Goal: Find specific page/section: Find specific page/section

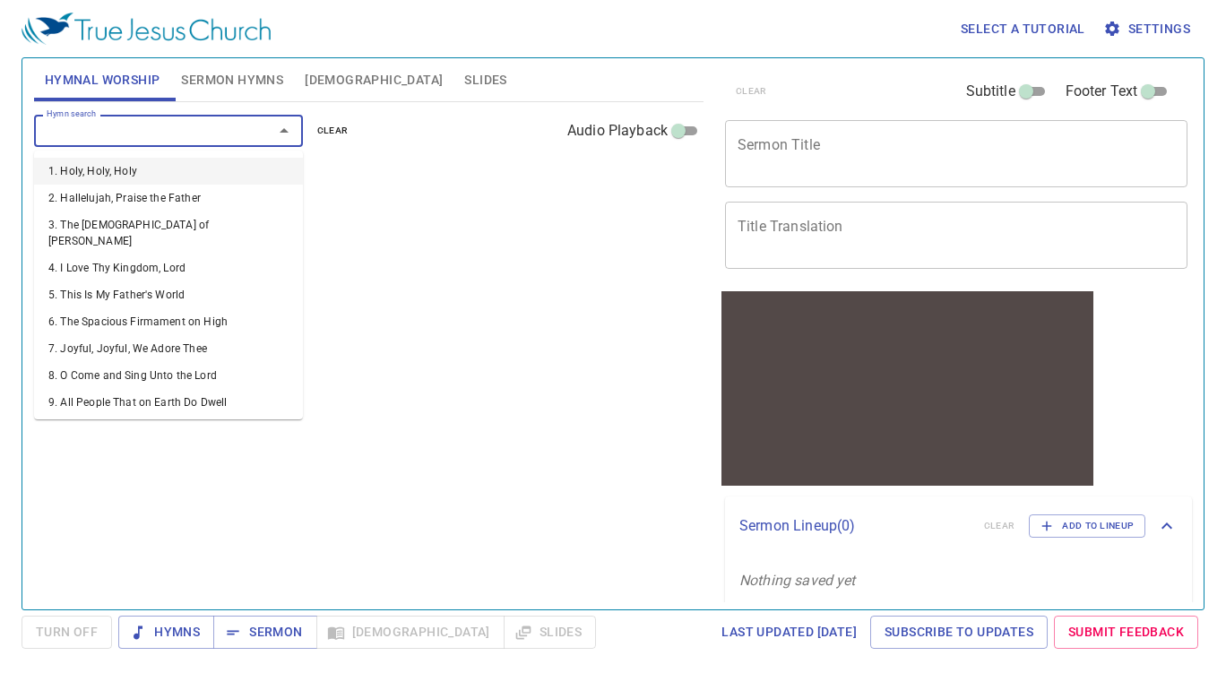
click at [229, 121] on input "Hymn search" at bounding box center [141, 130] width 205 height 21
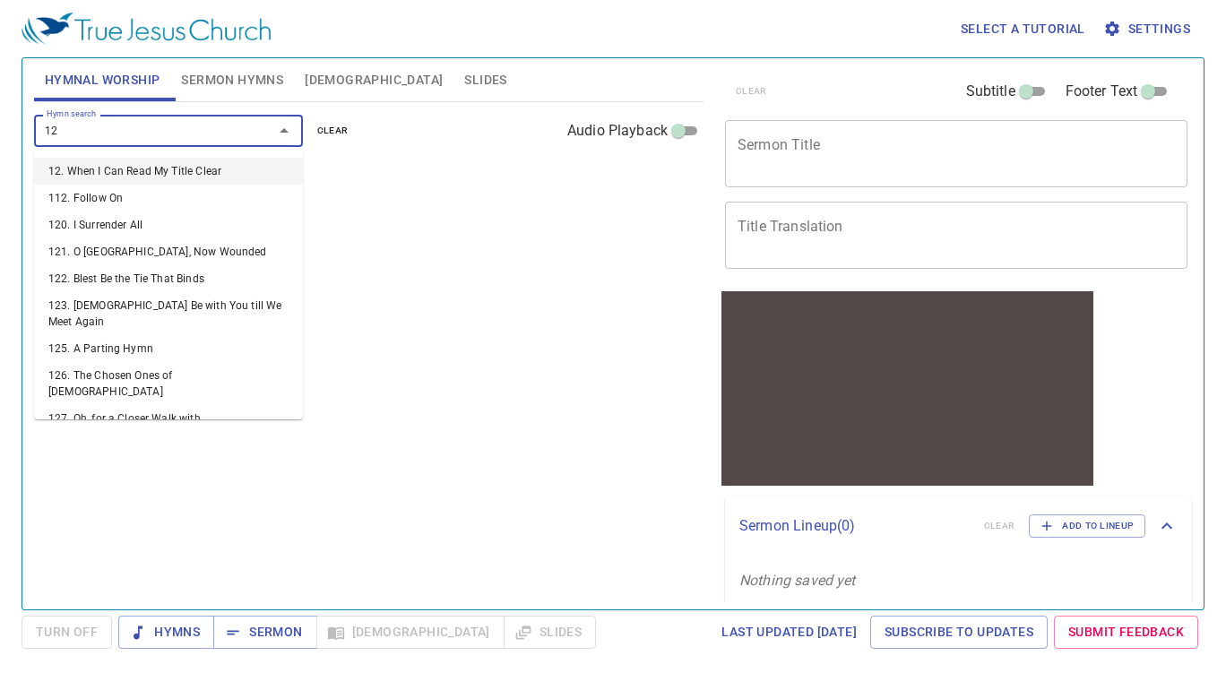
type input "126"
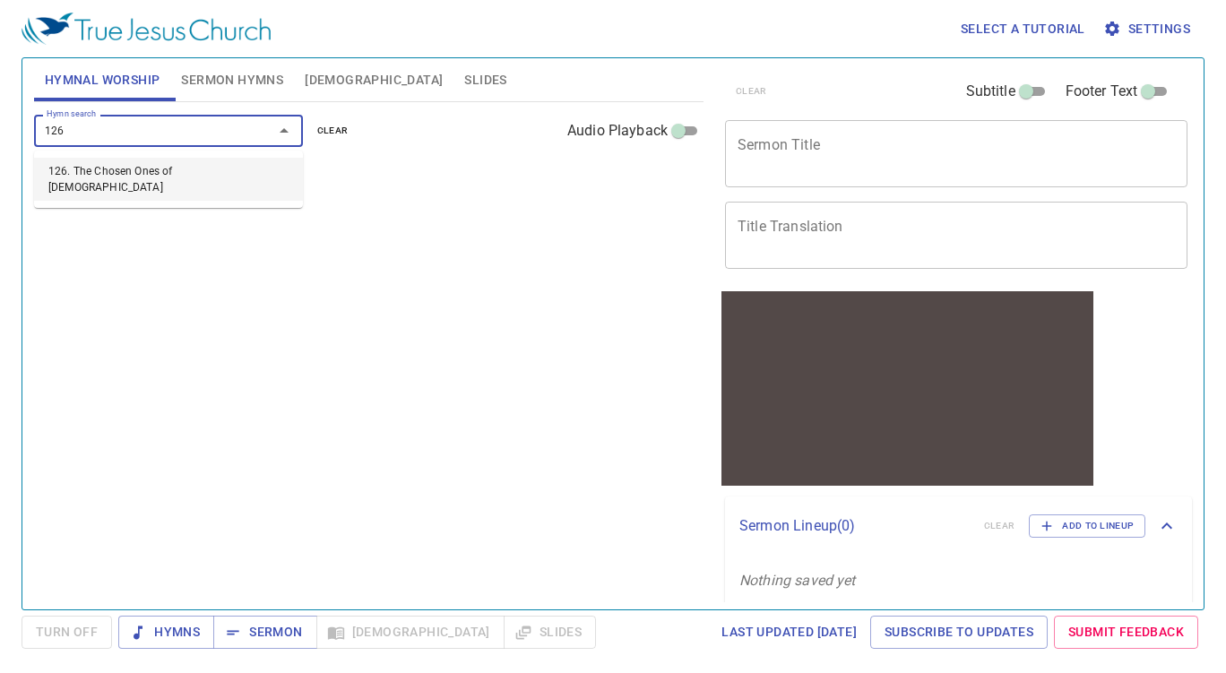
click at [195, 179] on li "126. The Chosen Ones of God" at bounding box center [168, 179] width 269 height 43
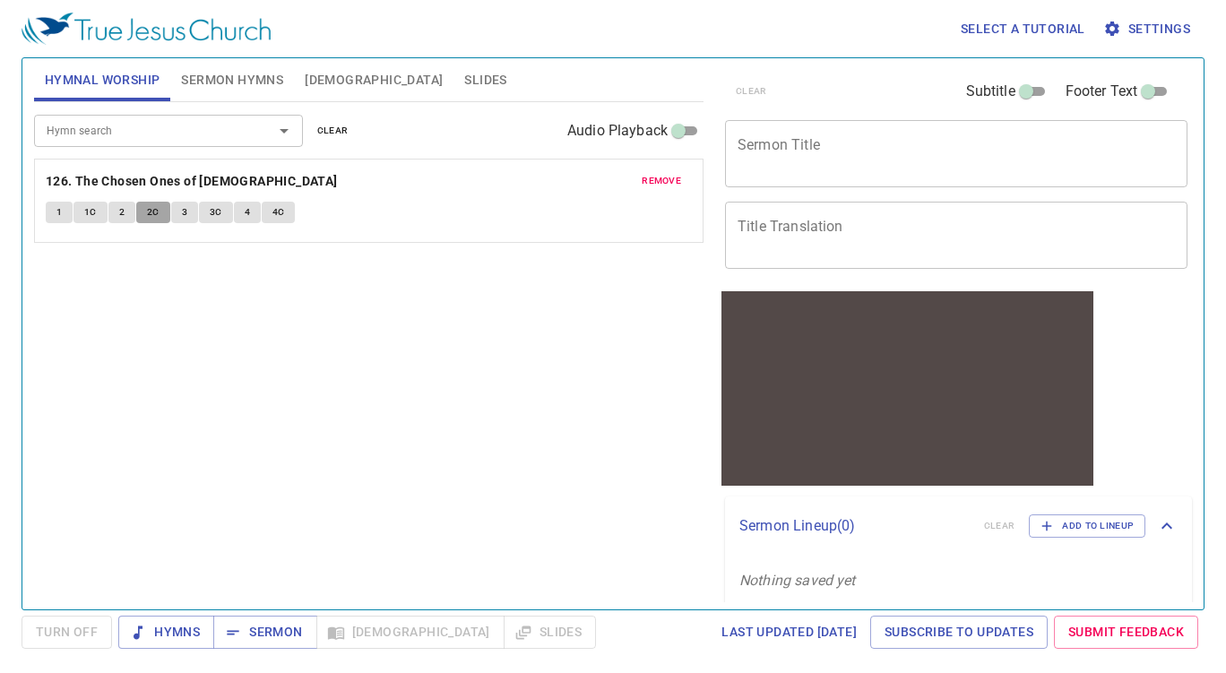
click at [150, 214] on span "2C" at bounding box center [153, 212] width 13 height 16
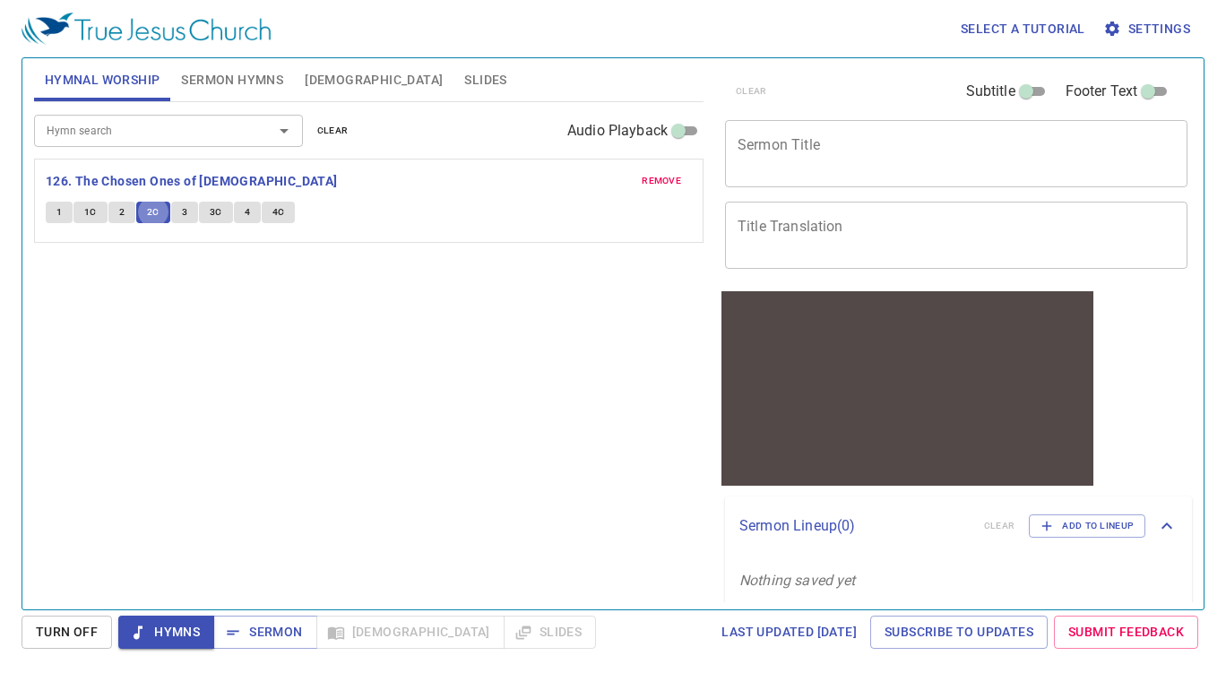
click at [126, 137] on input "Hymn search" at bounding box center [141, 130] width 205 height 21
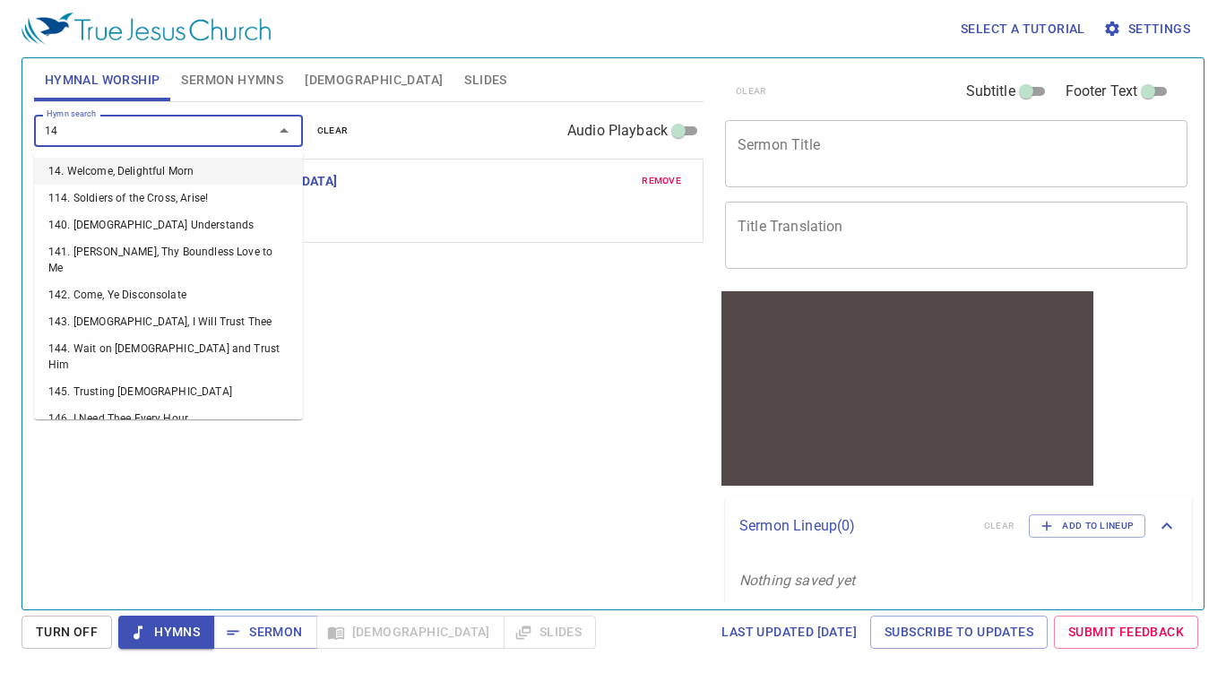
type input "140"
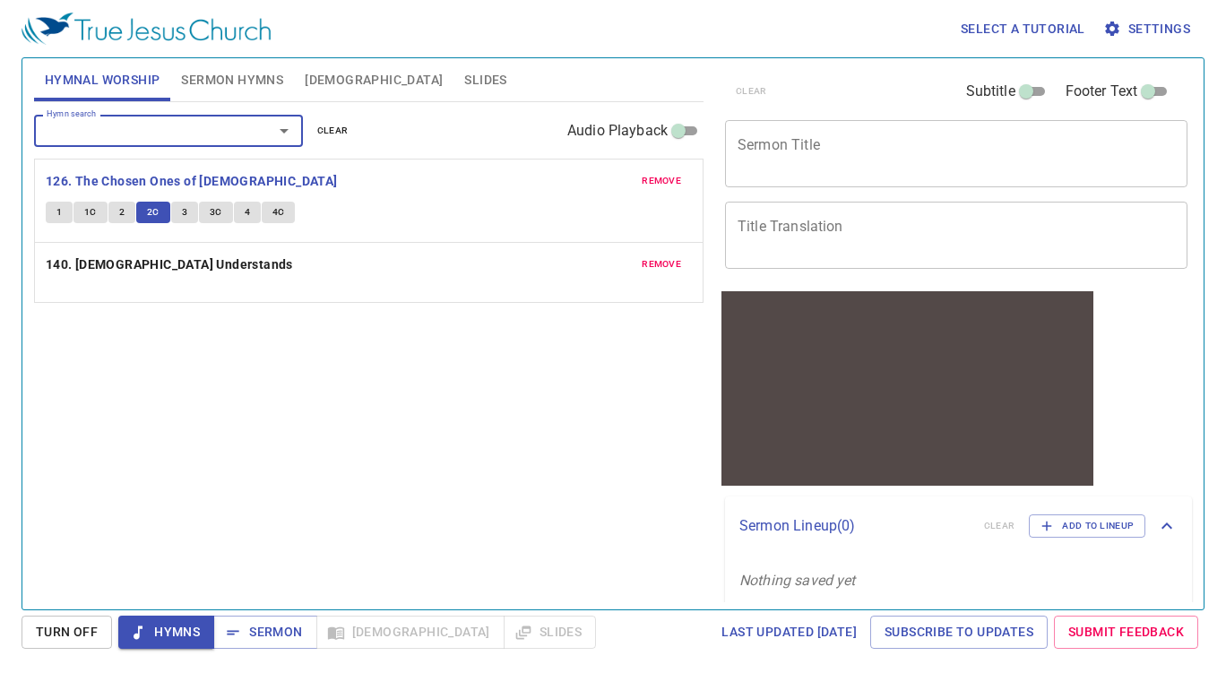
click at [126, 137] on input "Hymn search" at bounding box center [141, 130] width 205 height 21
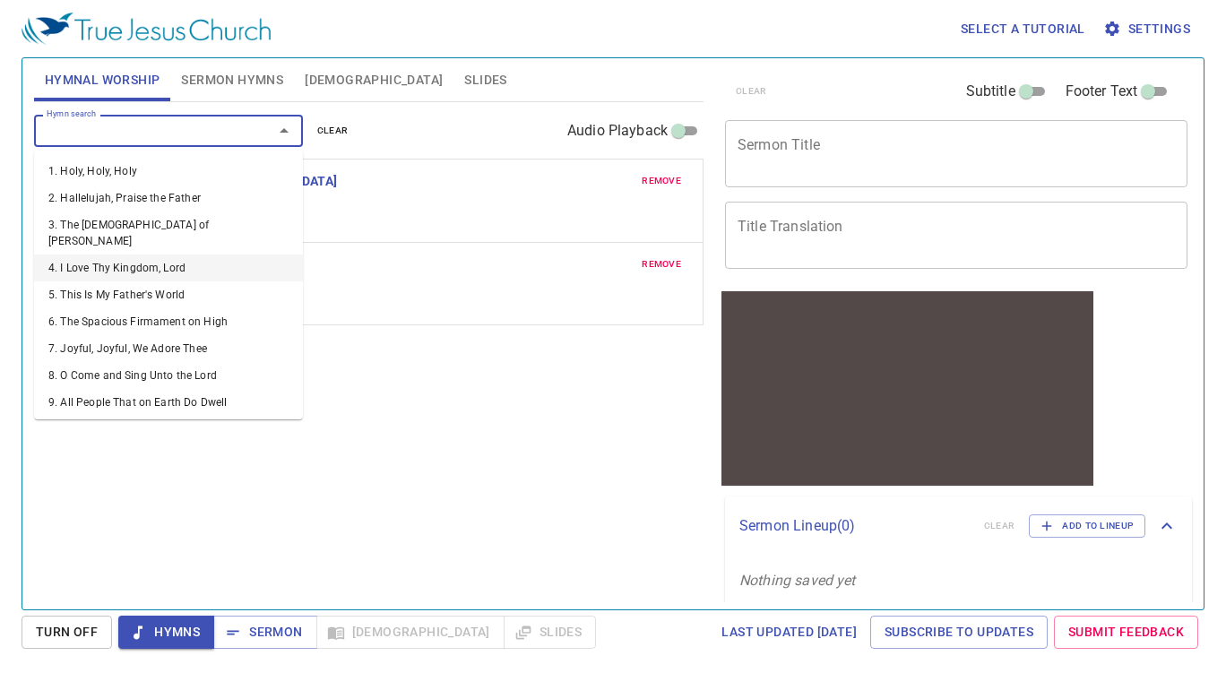
click at [391, 273] on p "140. God Understands" at bounding box center [369, 265] width 646 height 22
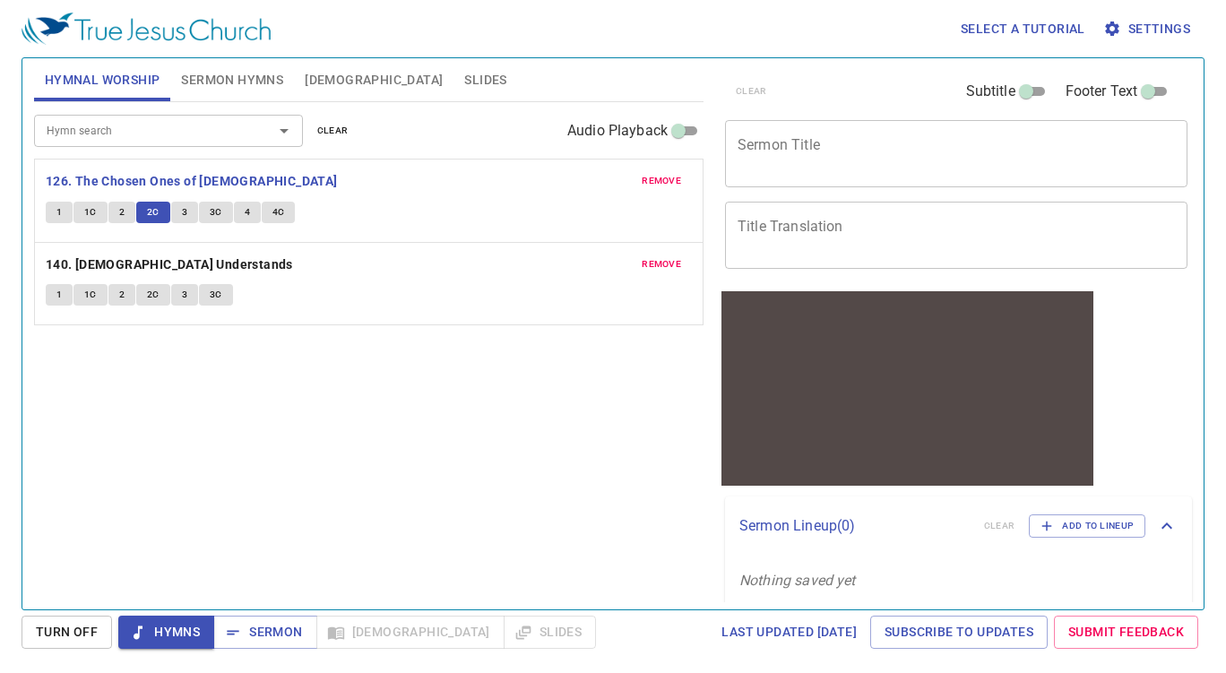
click at [114, 268] on b "140. God Understands" at bounding box center [169, 265] width 247 height 22
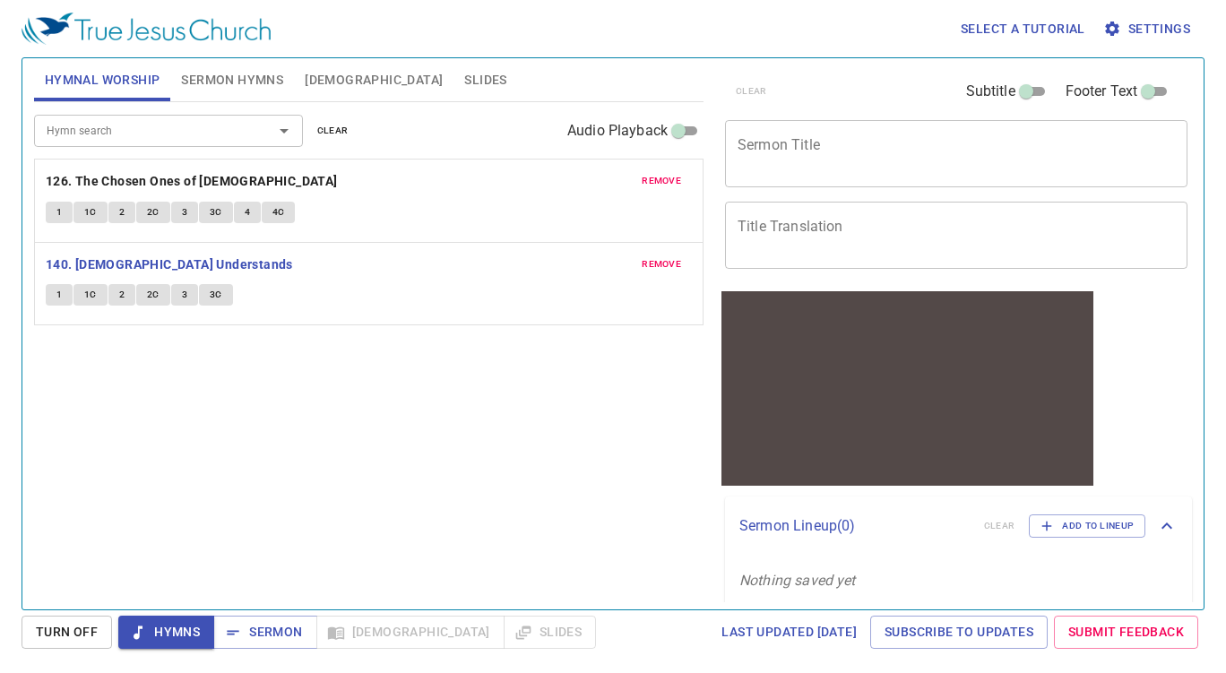
click at [47, 293] on button "1" at bounding box center [59, 295] width 27 height 22
click at [90, 288] on button "1C" at bounding box center [91, 295] width 34 height 22
click at [60, 289] on span "1" at bounding box center [58, 295] width 5 height 16
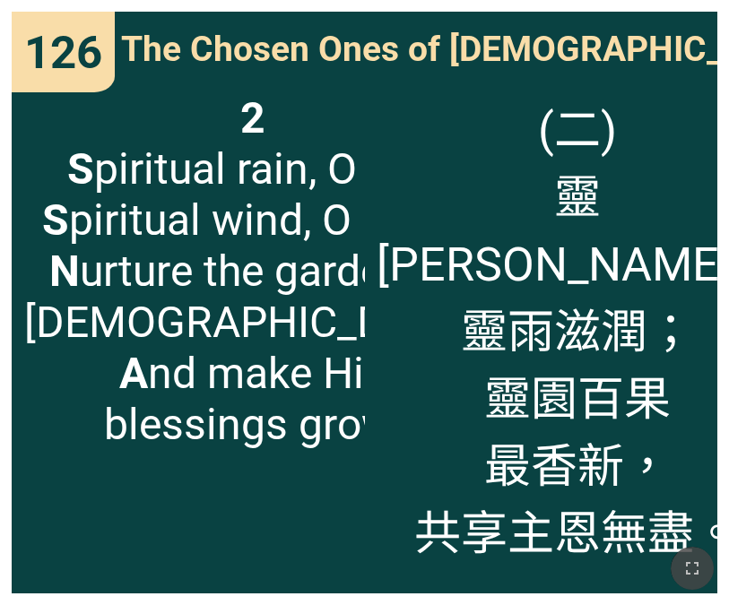
drag, startPoint x: 698, startPoint y: 559, endPoint x: 956, endPoint y: 725, distance: 306.1
click at [695, 564] on icon "button" at bounding box center [692, 569] width 22 height 22
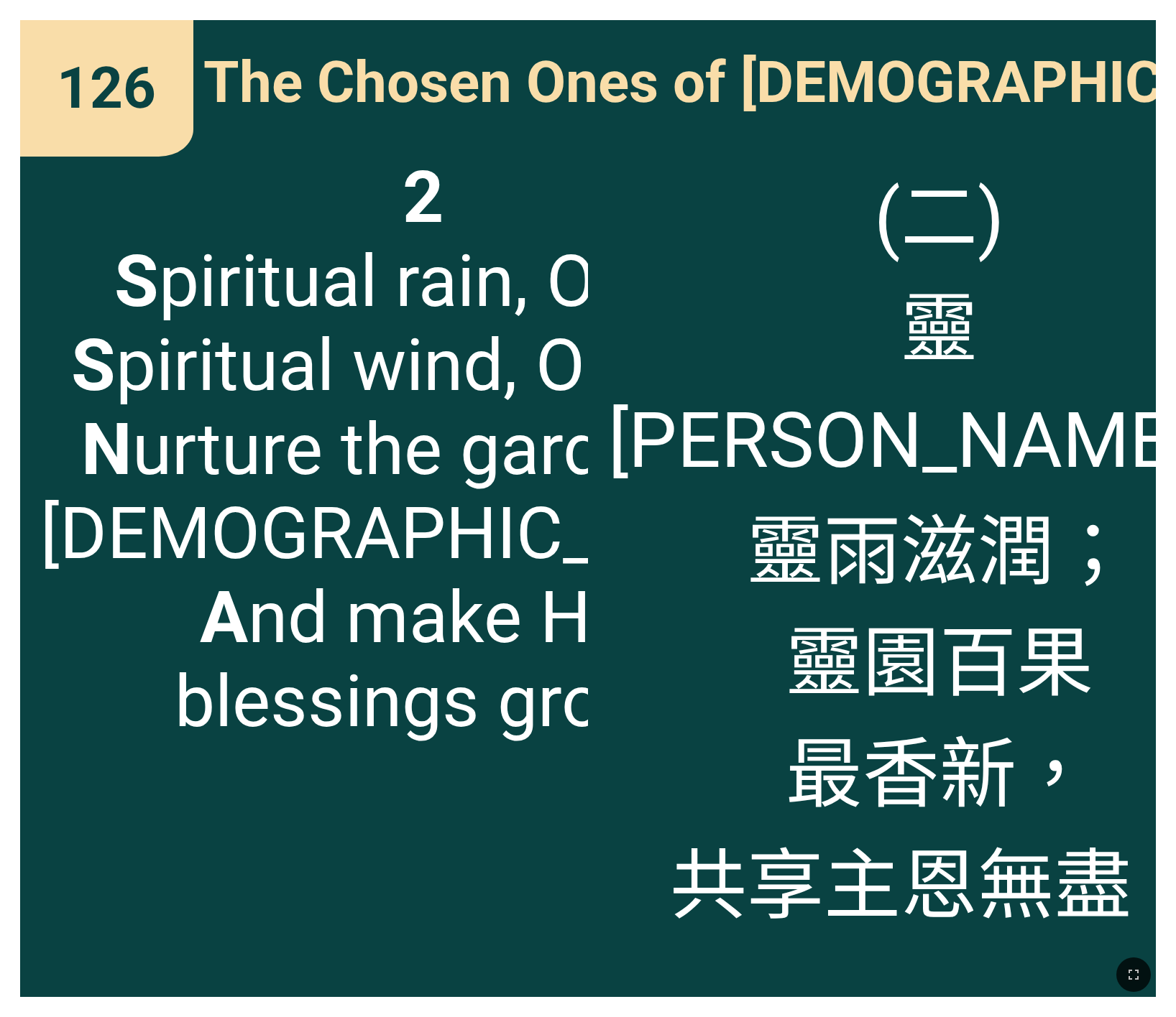
drag, startPoint x: 197, startPoint y: 54, endPoint x: 204, endPoint y: 47, distance: 9.9
click at [197, 54] on div "The Chosen Ones of [DEMOGRAPHIC_DATA] 兄弟相愛" at bounding box center [588, 77] width 1135 height 115
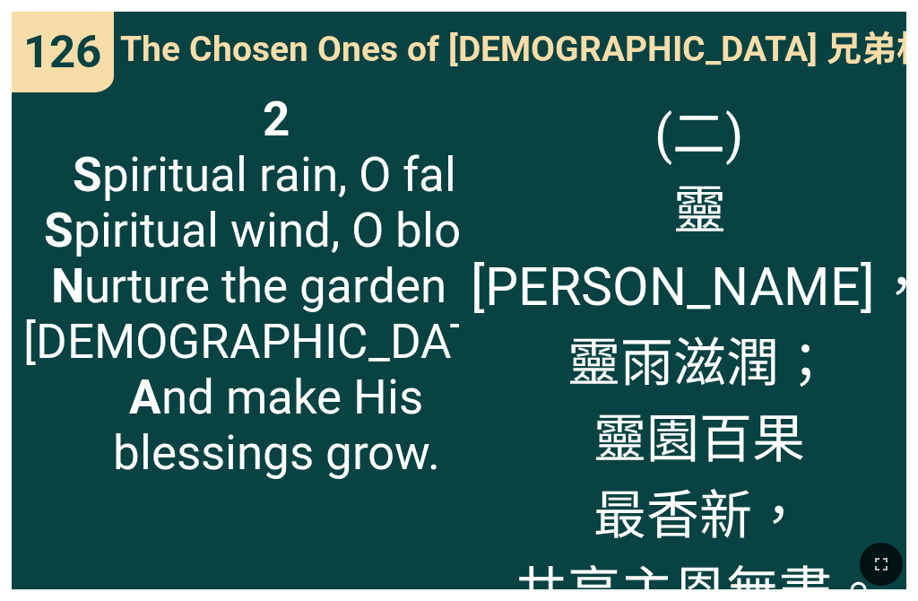
click at [728, 560] on icon "button" at bounding box center [881, 564] width 22 height 22
